Goal: Information Seeking & Learning: Learn about a topic

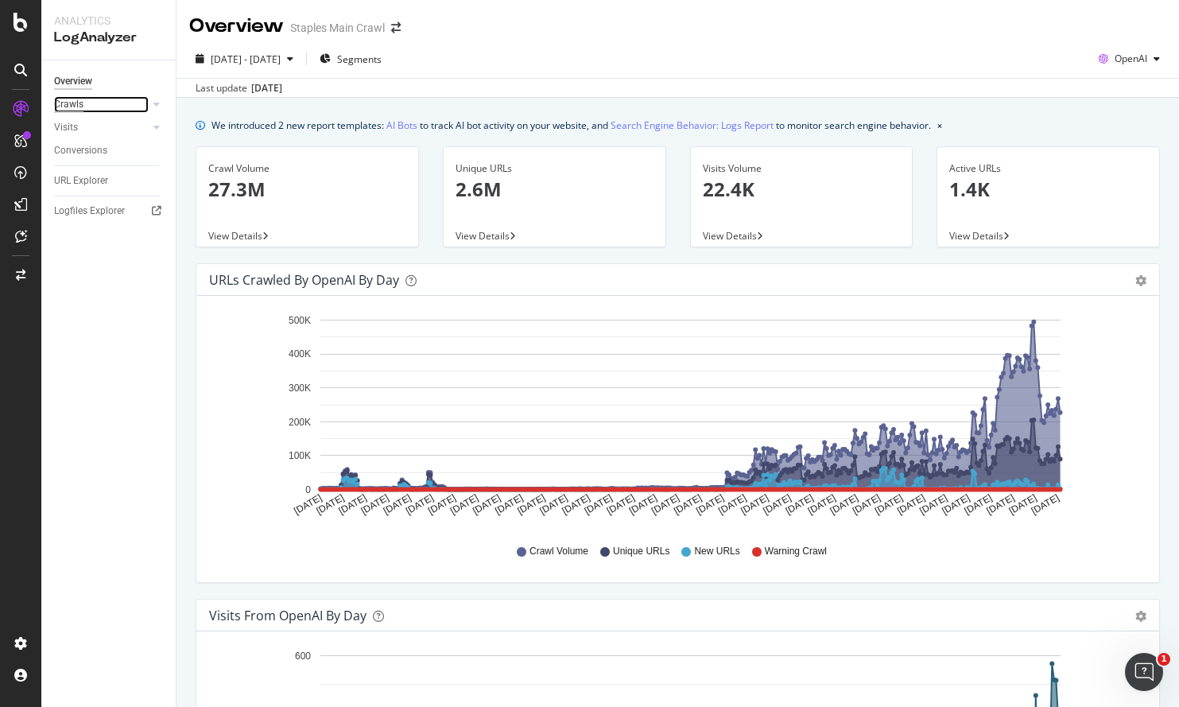
click at [62, 105] on div "Crawls" at bounding box center [68, 104] width 29 height 17
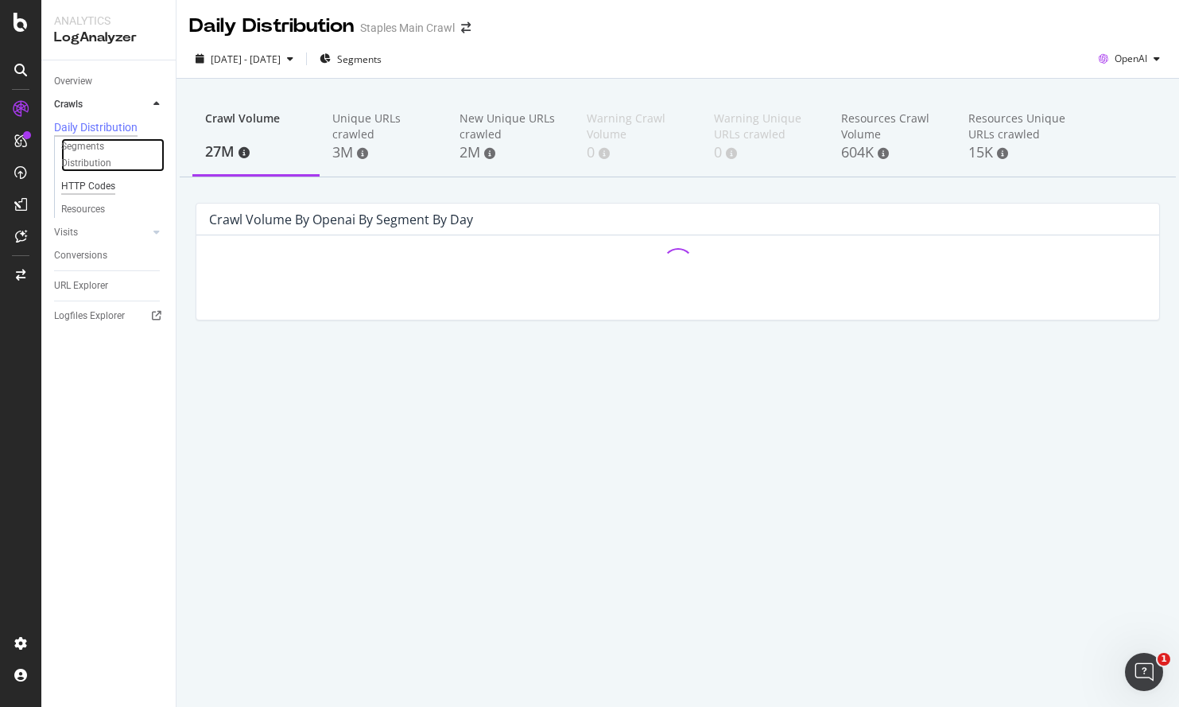
click at [85, 146] on div "Segments Distribution" at bounding box center [105, 154] width 88 height 33
click at [91, 188] on div "HTTP Codes" at bounding box center [88, 186] width 54 height 17
click at [91, 187] on div "HTTP Codes" at bounding box center [88, 186] width 54 height 17
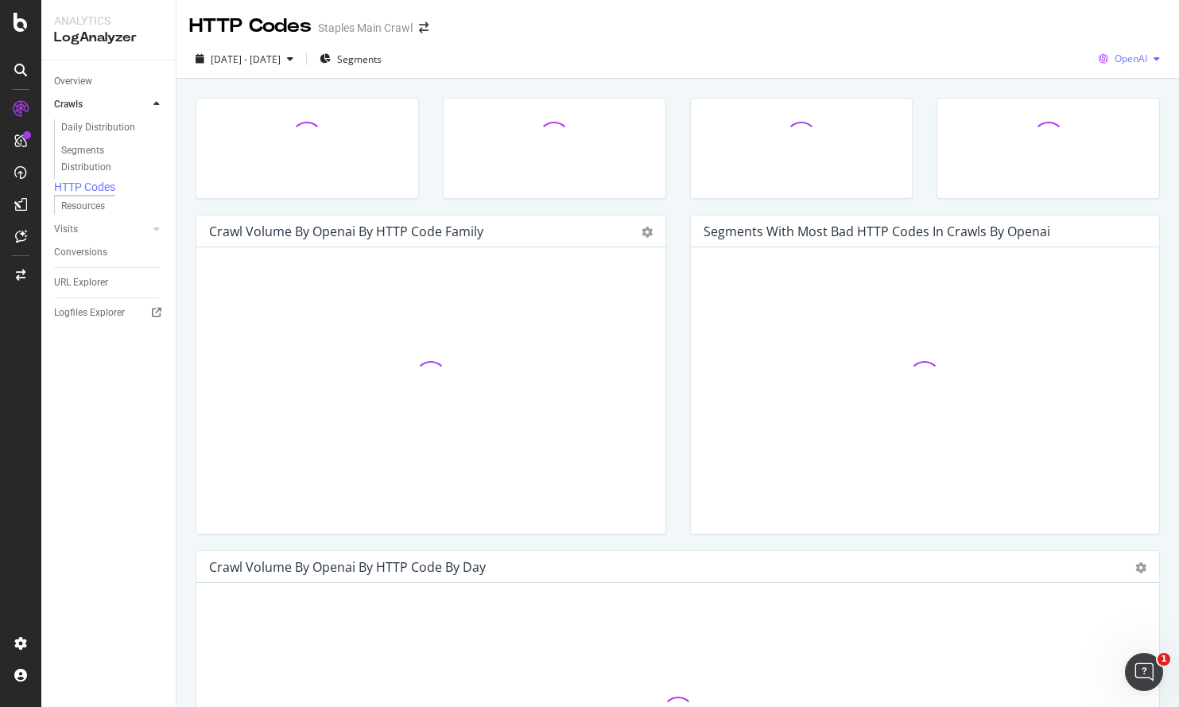
click at [1123, 53] on span "OpenAI" at bounding box center [1131, 59] width 33 height 14
click at [1120, 83] on span "Google" at bounding box center [1129, 90] width 59 height 14
